Goal: Find contact information: Find contact information

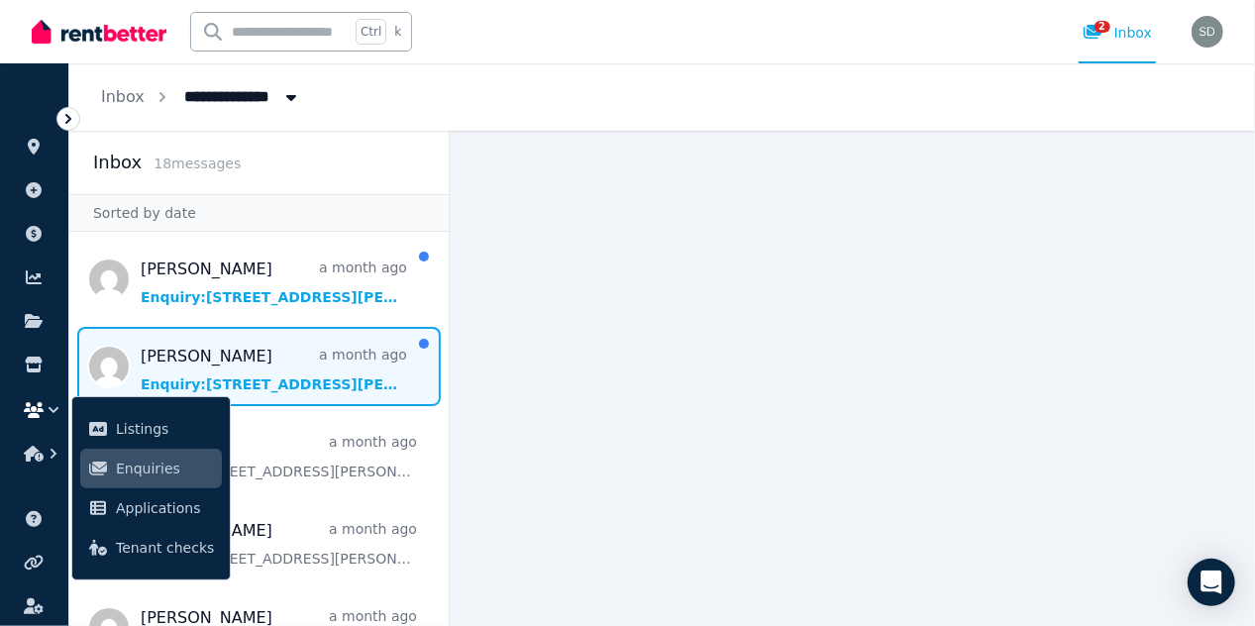
click at [226, 373] on span "Message list" at bounding box center [258, 366] width 379 height 79
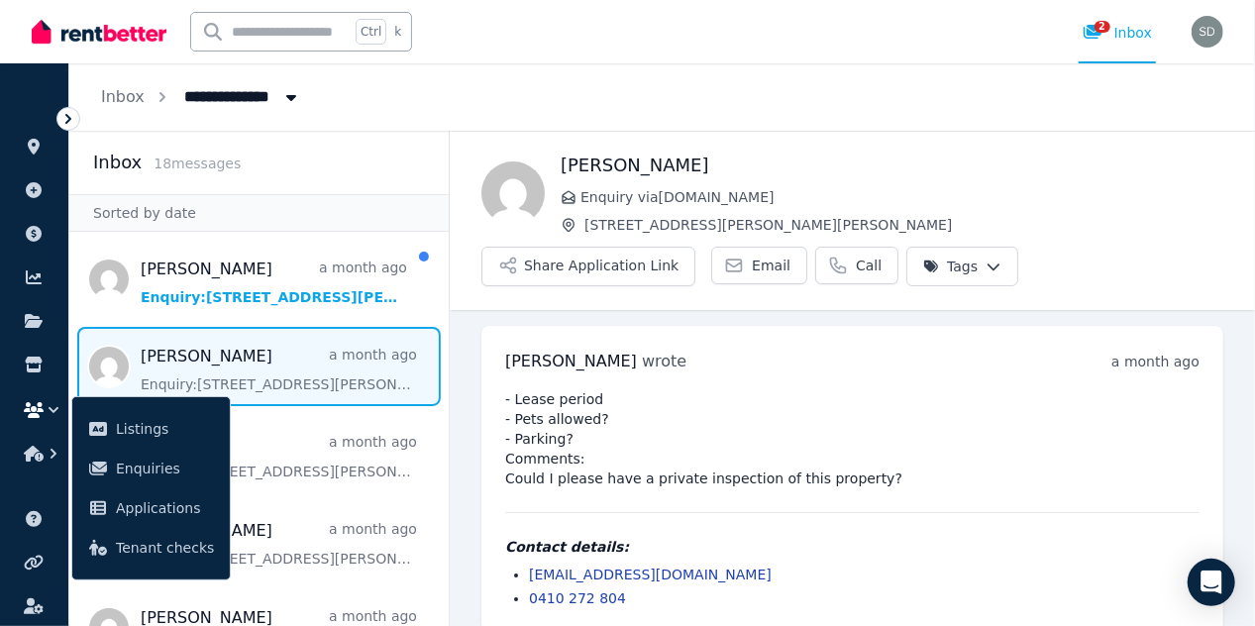
scroll to position [21, 0]
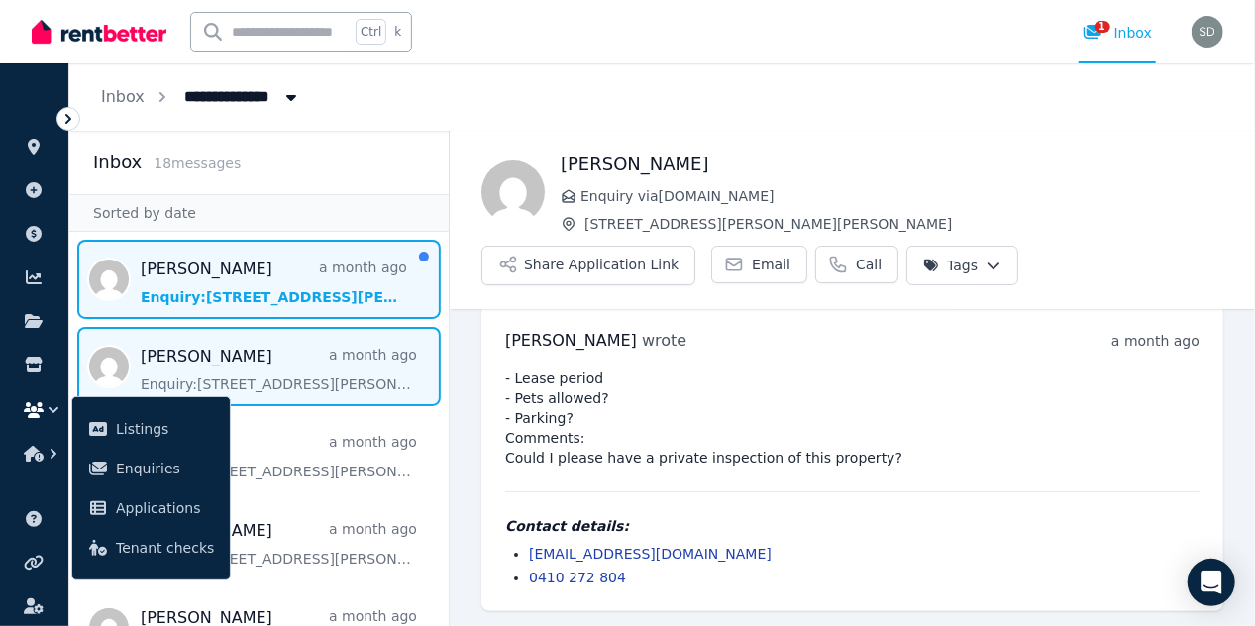
click at [269, 286] on span "Message list" at bounding box center [258, 279] width 379 height 79
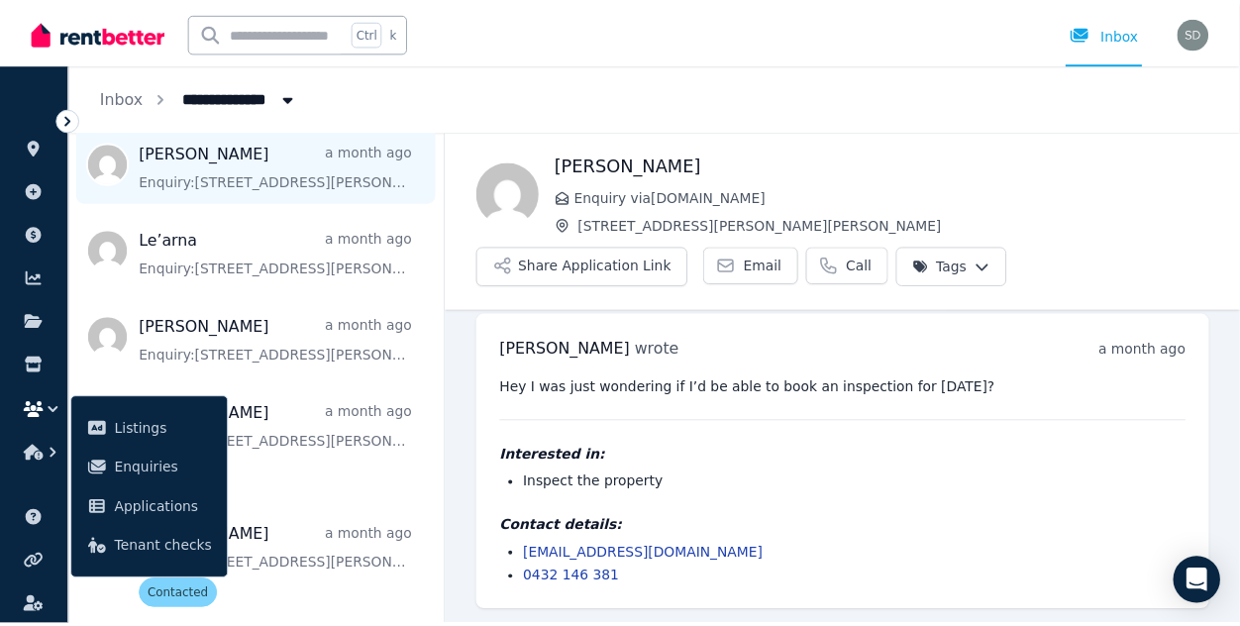
scroll to position [203, 0]
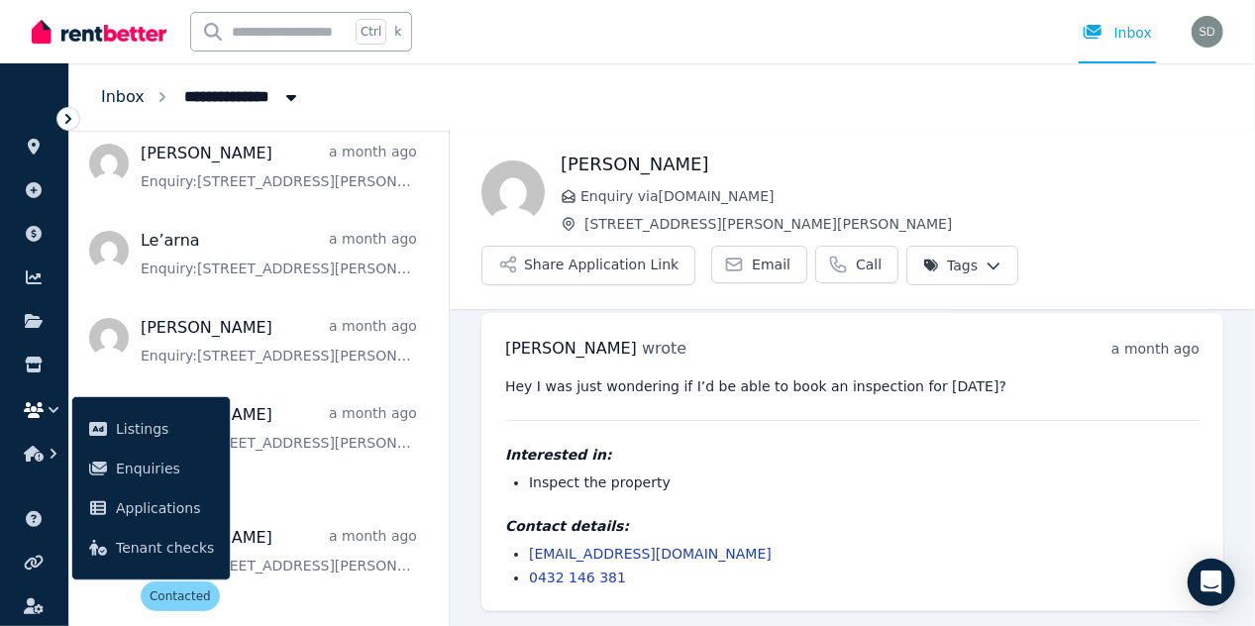
click at [126, 91] on link "Inbox" at bounding box center [123, 96] width 44 height 19
click at [48, 400] on icon "button" at bounding box center [54, 410] width 20 height 20
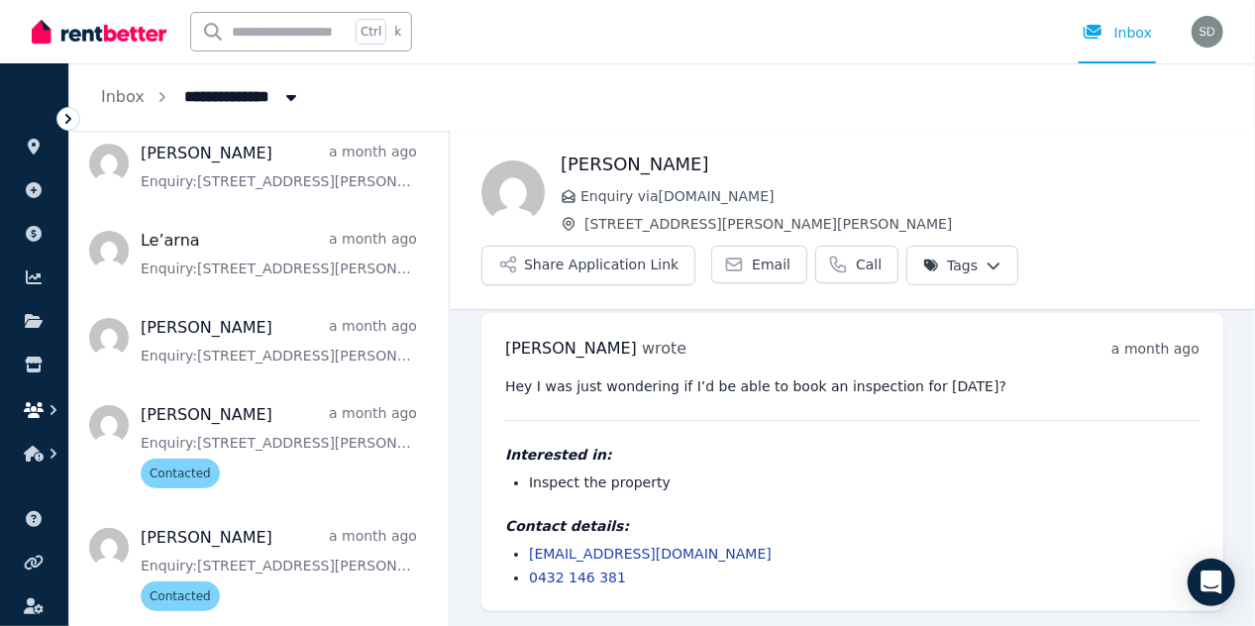
click at [48, 400] on icon "button" at bounding box center [54, 410] width 20 height 20
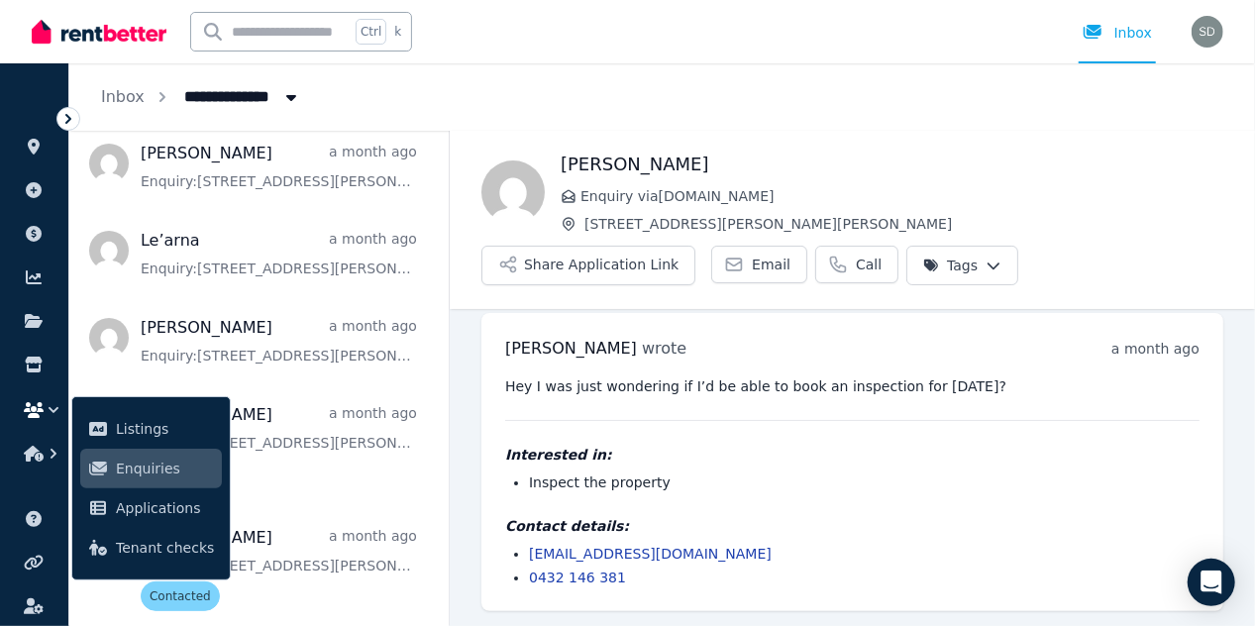
click at [48, 400] on icon "button" at bounding box center [54, 410] width 20 height 20
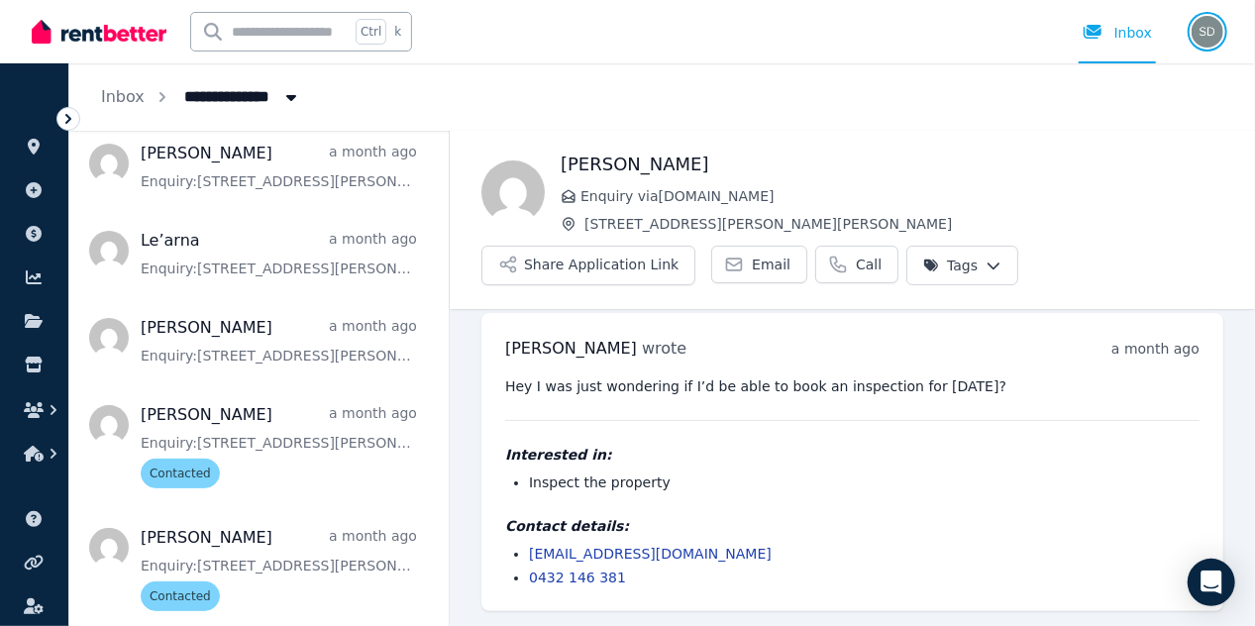
click at [1209, 29] on img "button" at bounding box center [1208, 32] width 32 height 32
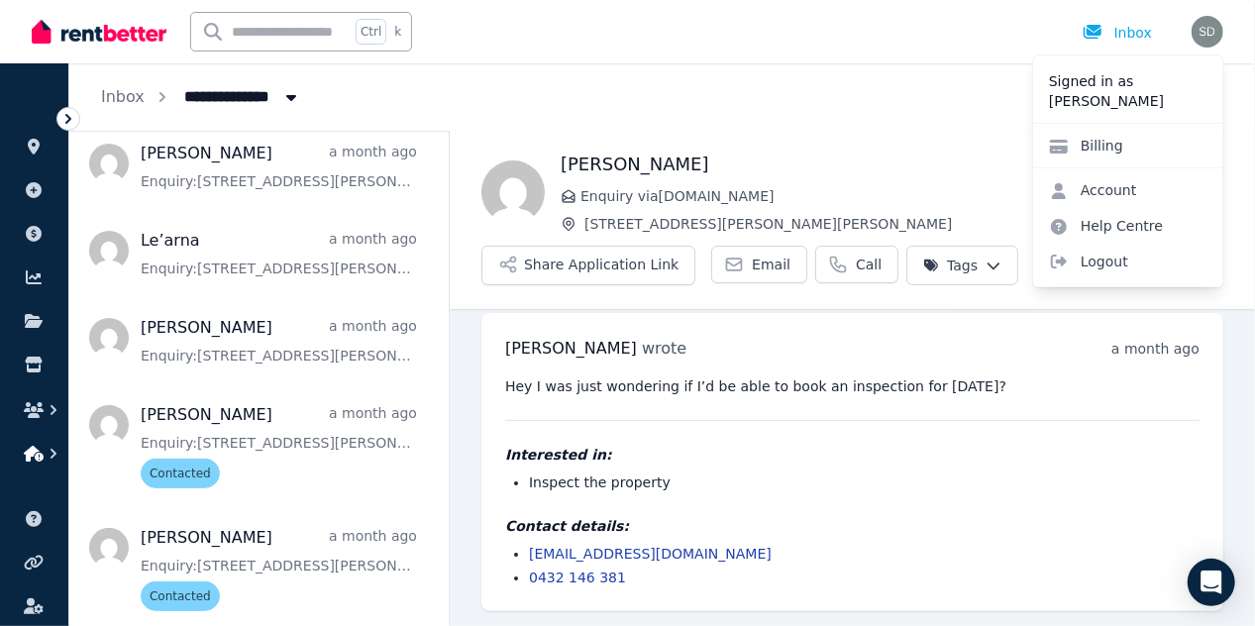
click at [45, 456] on icon "button" at bounding box center [54, 454] width 20 height 20
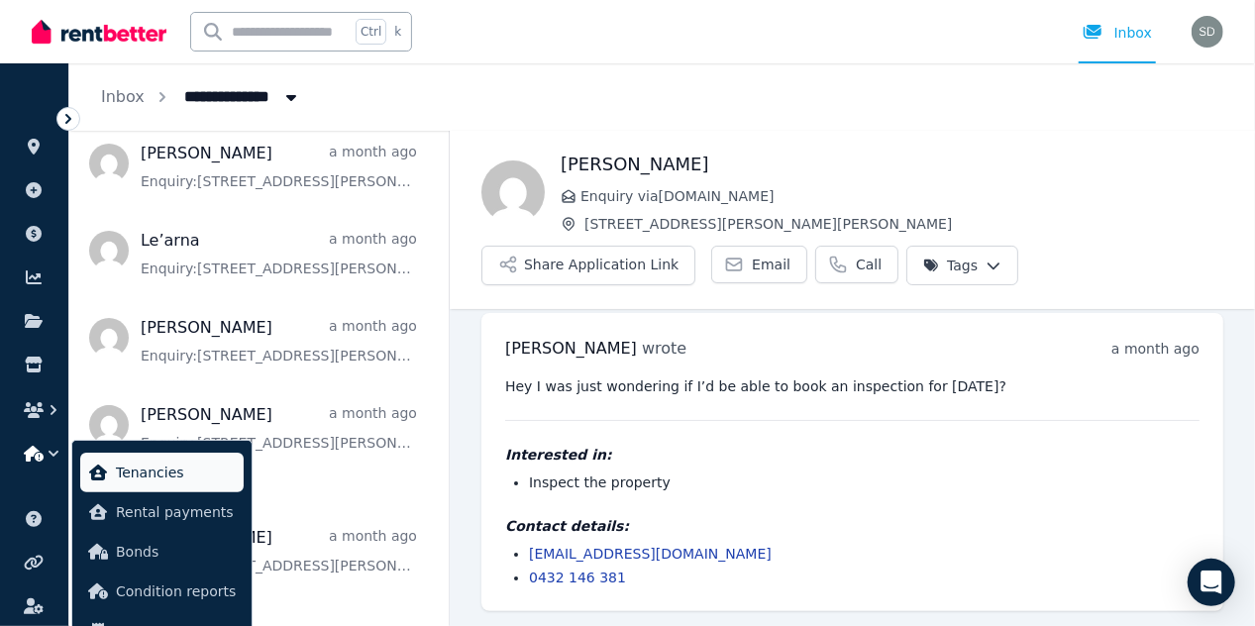
click at [137, 470] on span "Tenancies" at bounding box center [176, 473] width 120 height 24
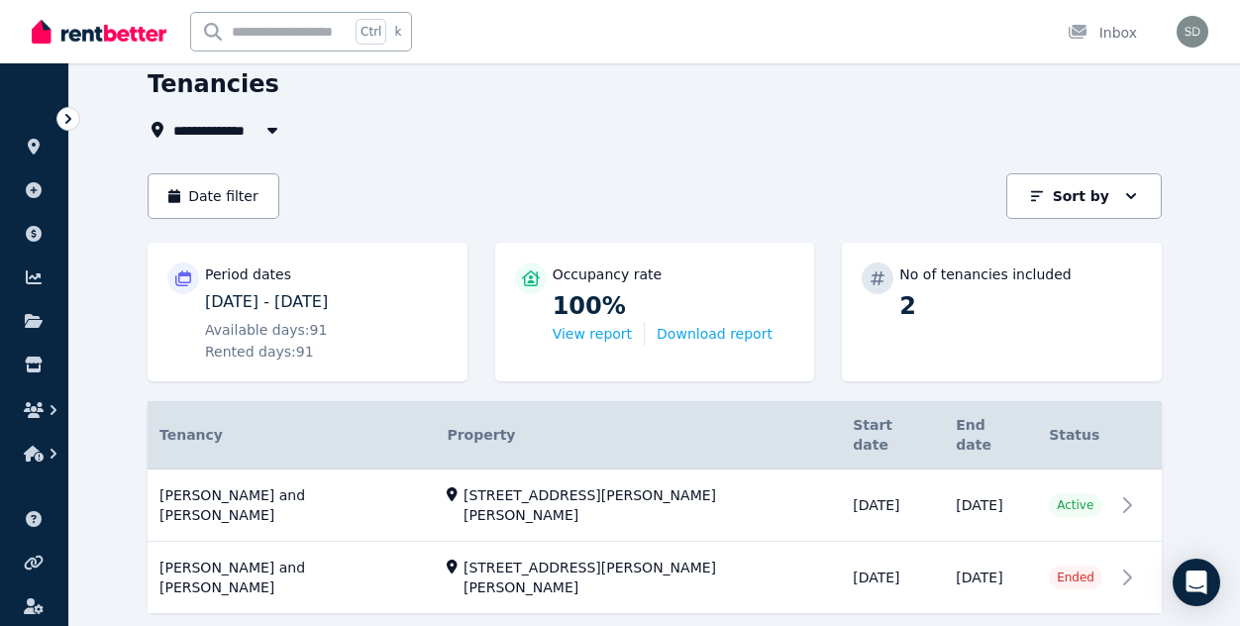
scroll to position [87, 0]
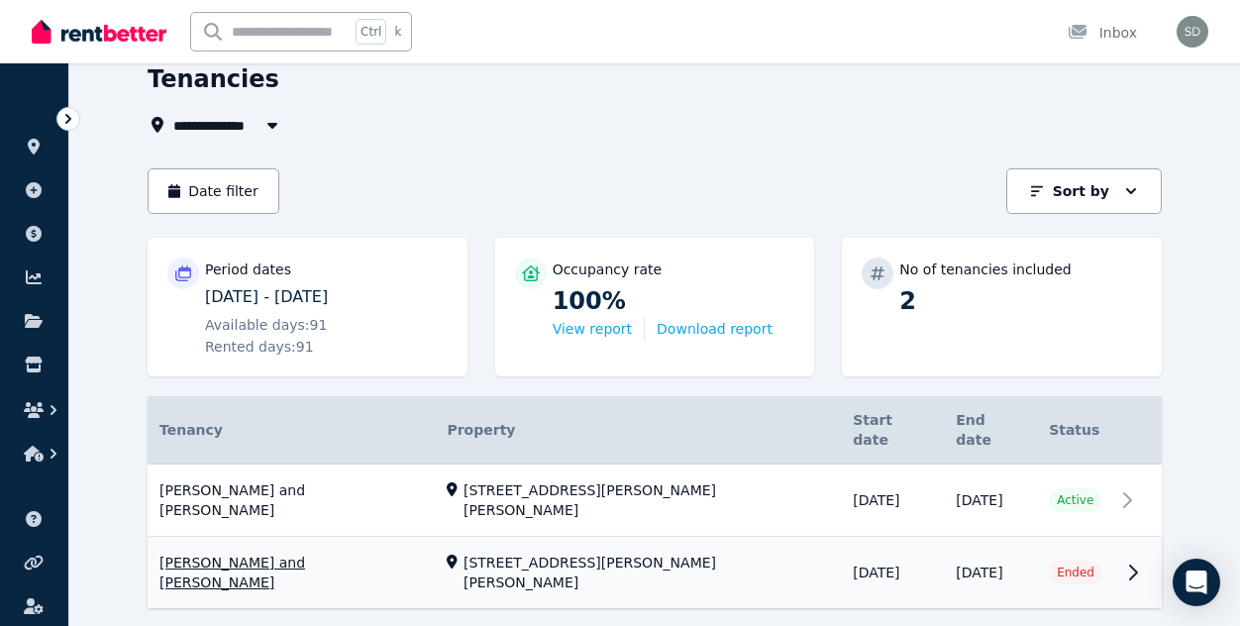
click at [308, 537] on td "[PERSON_NAME] and [PERSON_NAME] [PERSON_NAME] and [PERSON_NAME] [STREET_ADDRESS…" at bounding box center [291, 573] width 287 height 72
click at [259, 465] on link "View property details" at bounding box center [655, 501] width 1015 height 72
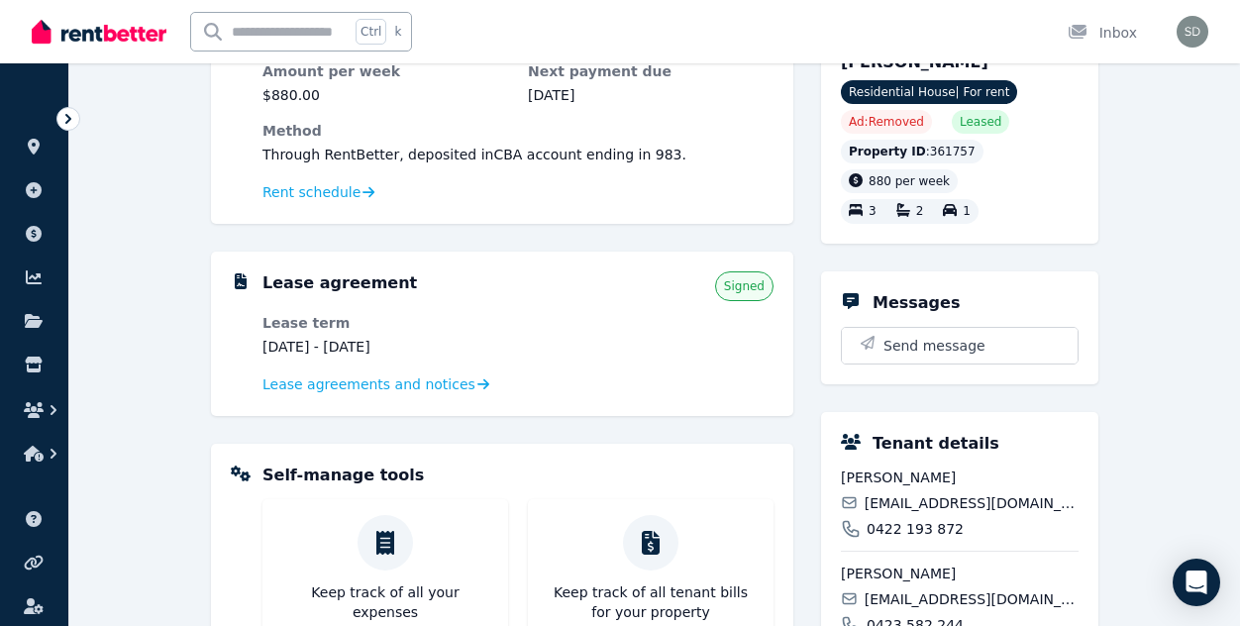
scroll to position [424, 0]
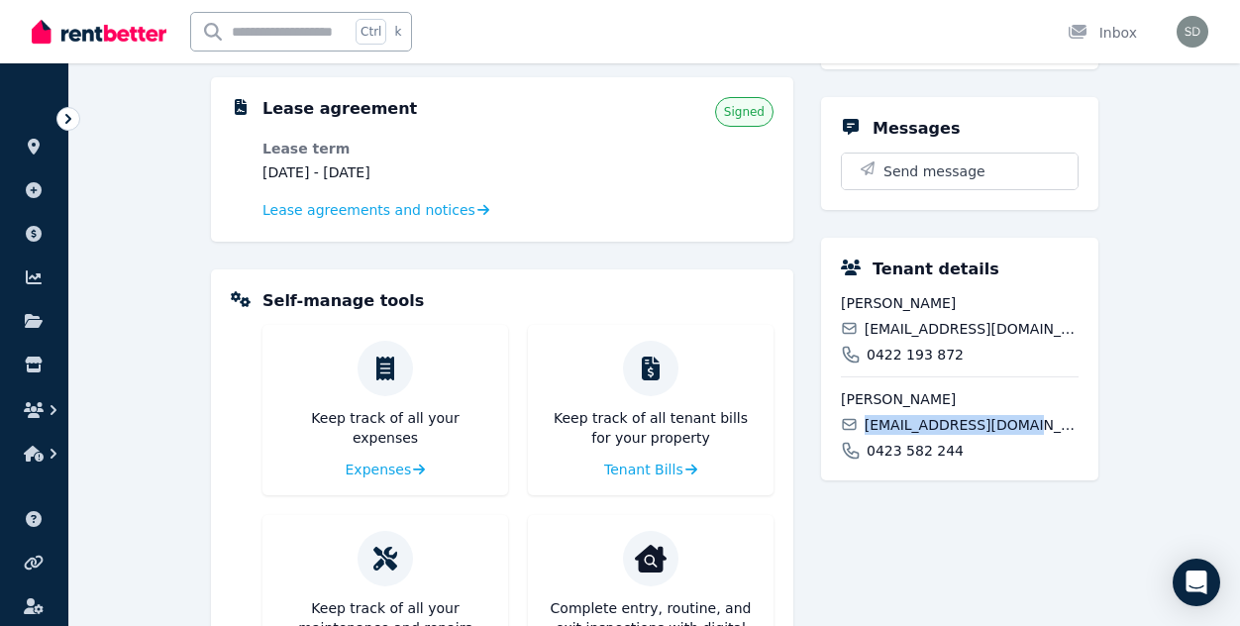
drag, startPoint x: 1024, startPoint y: 427, endPoint x: 869, endPoint y: 425, distance: 155.6
click at [869, 425] on div "[EMAIL_ADDRESS][DOMAIN_NAME]" at bounding box center [960, 425] width 238 height 20
copy span "[EMAIL_ADDRESS][DOMAIN_NAME]"
